Goal: Task Accomplishment & Management: Manage account settings

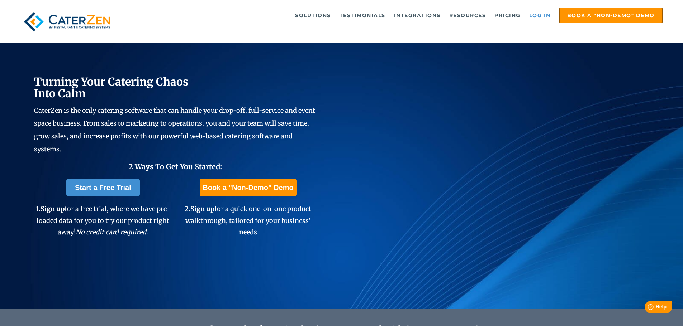
click at [532, 13] on link "Log in" at bounding box center [539, 15] width 29 height 14
click at [537, 14] on link "Log in" at bounding box center [539, 15] width 29 height 14
click at [537, 15] on link "Log in" at bounding box center [539, 15] width 29 height 14
click at [536, 15] on link "Log in" at bounding box center [539, 15] width 29 height 14
click at [540, 15] on link "Log in" at bounding box center [539, 15] width 29 height 14
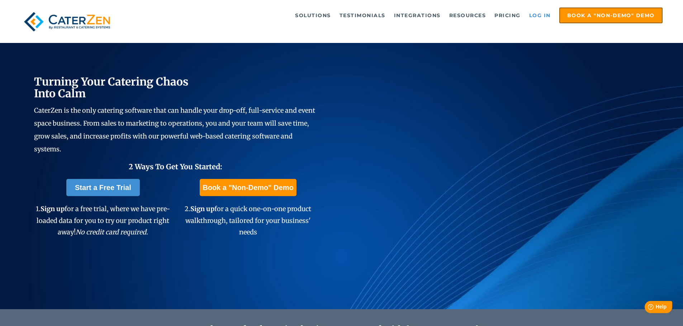
click at [540, 13] on link "Log in" at bounding box center [539, 15] width 29 height 14
